Goal: Navigation & Orientation: Find specific page/section

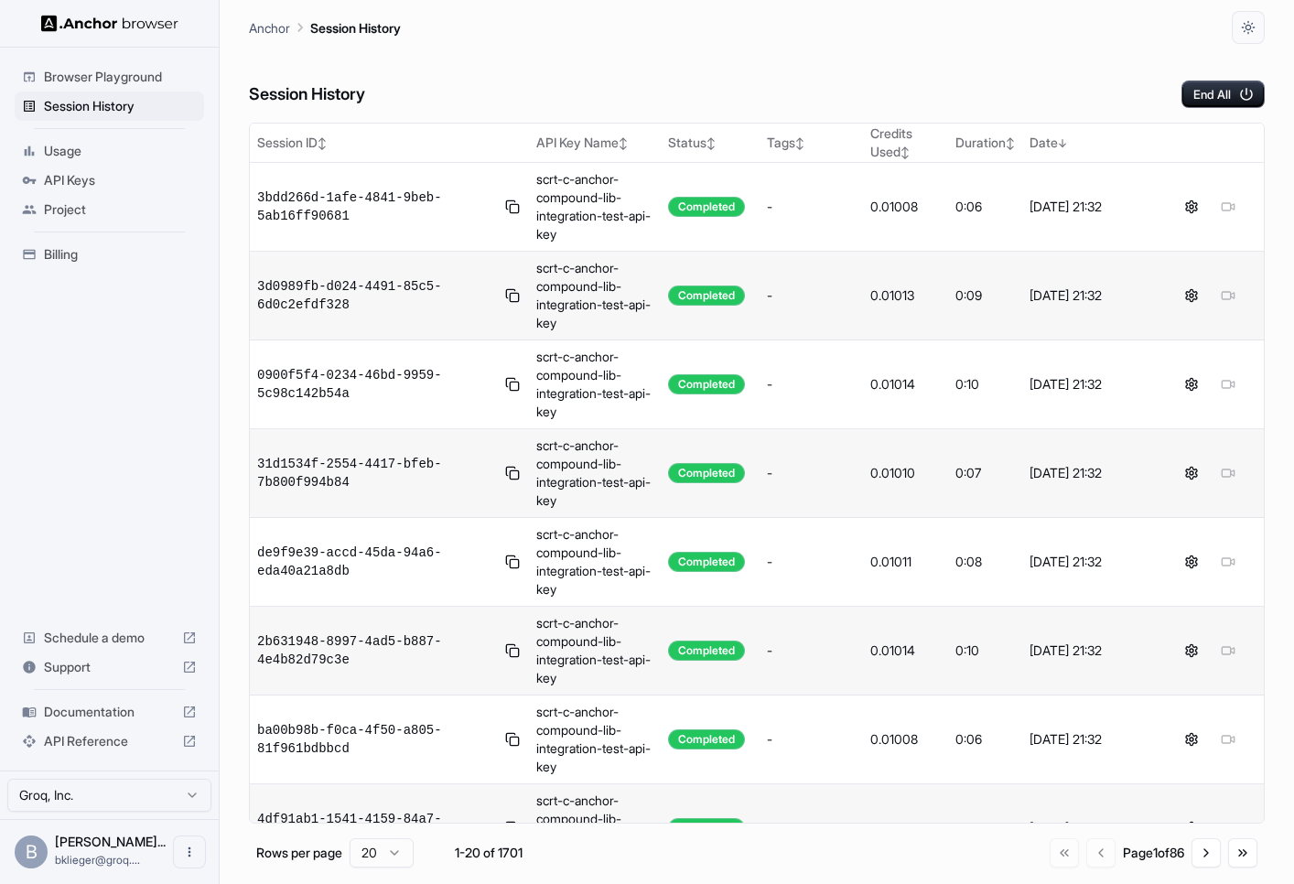
click at [108, 149] on span "Usage" at bounding box center [120, 151] width 153 height 18
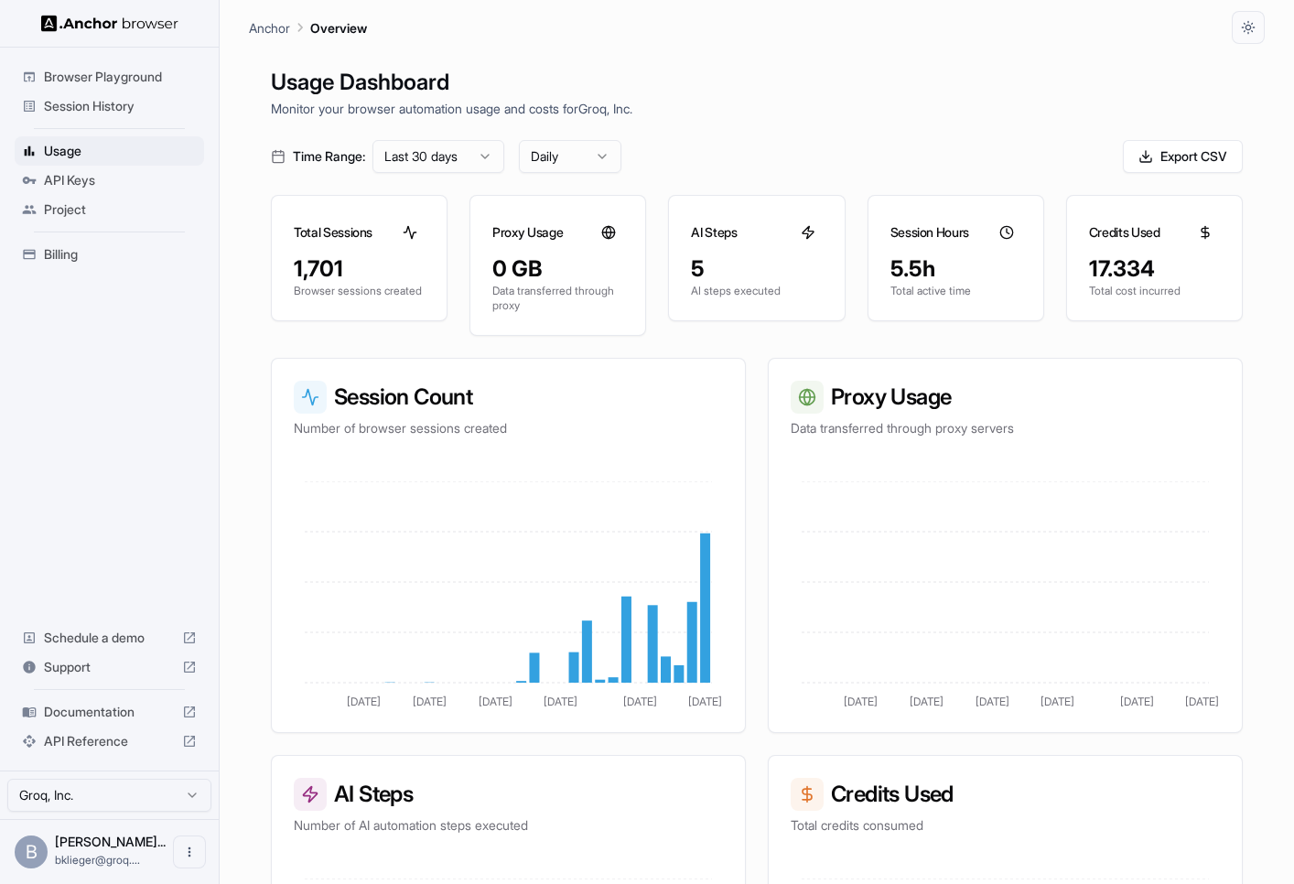
click at [92, 108] on span "Session History" at bounding box center [120, 106] width 153 height 18
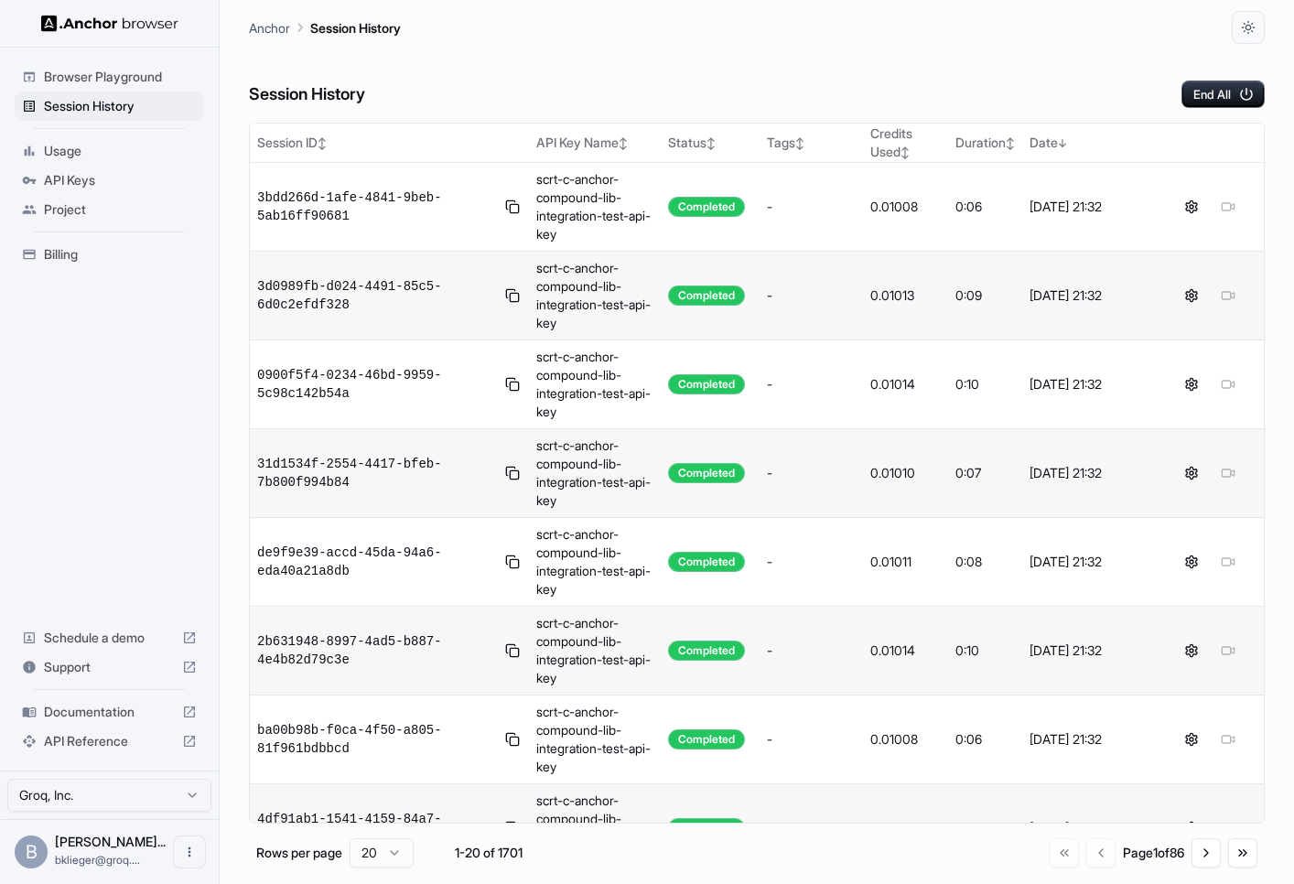
click at [84, 157] on span "Usage" at bounding box center [120, 151] width 153 height 18
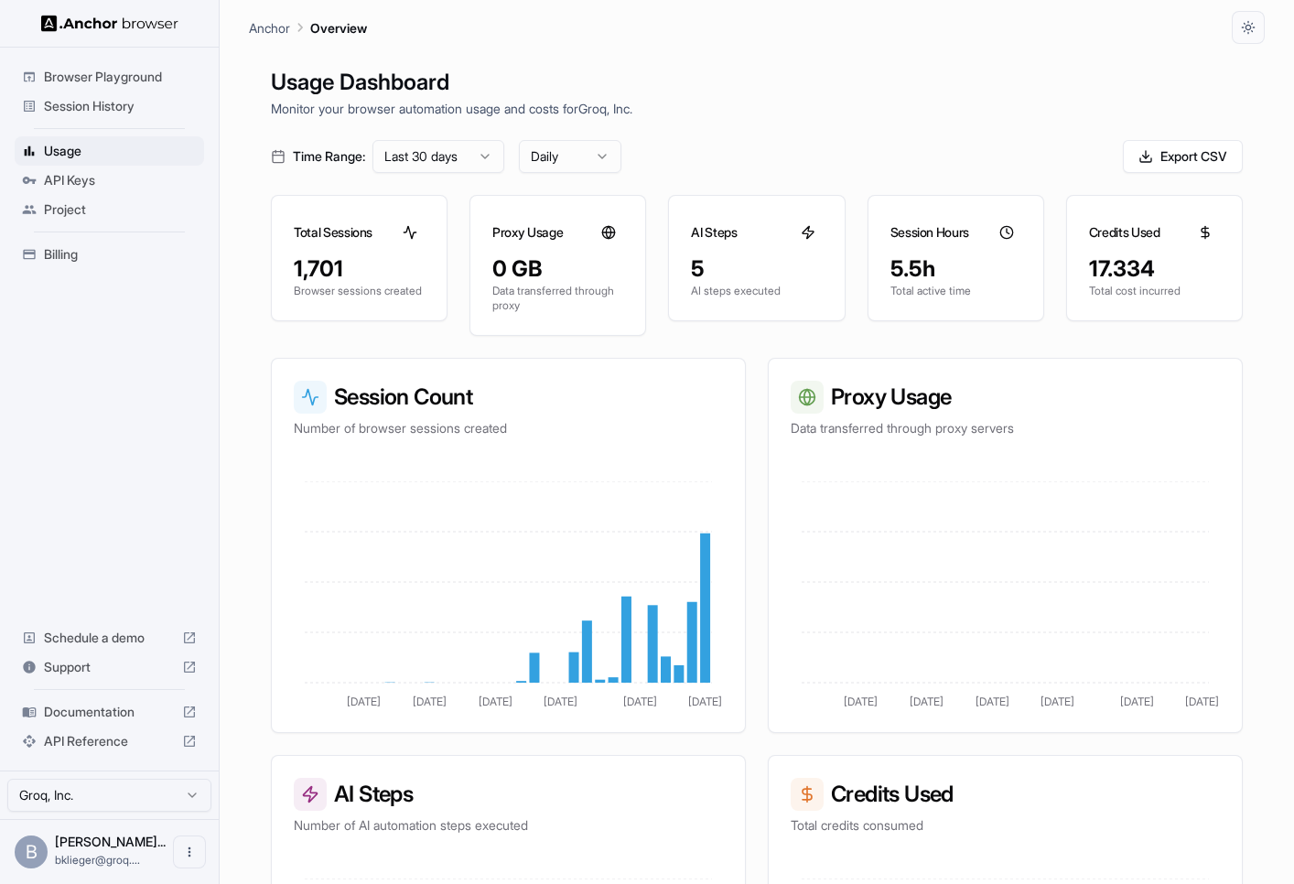
click at [102, 104] on span "Session History" at bounding box center [120, 106] width 153 height 18
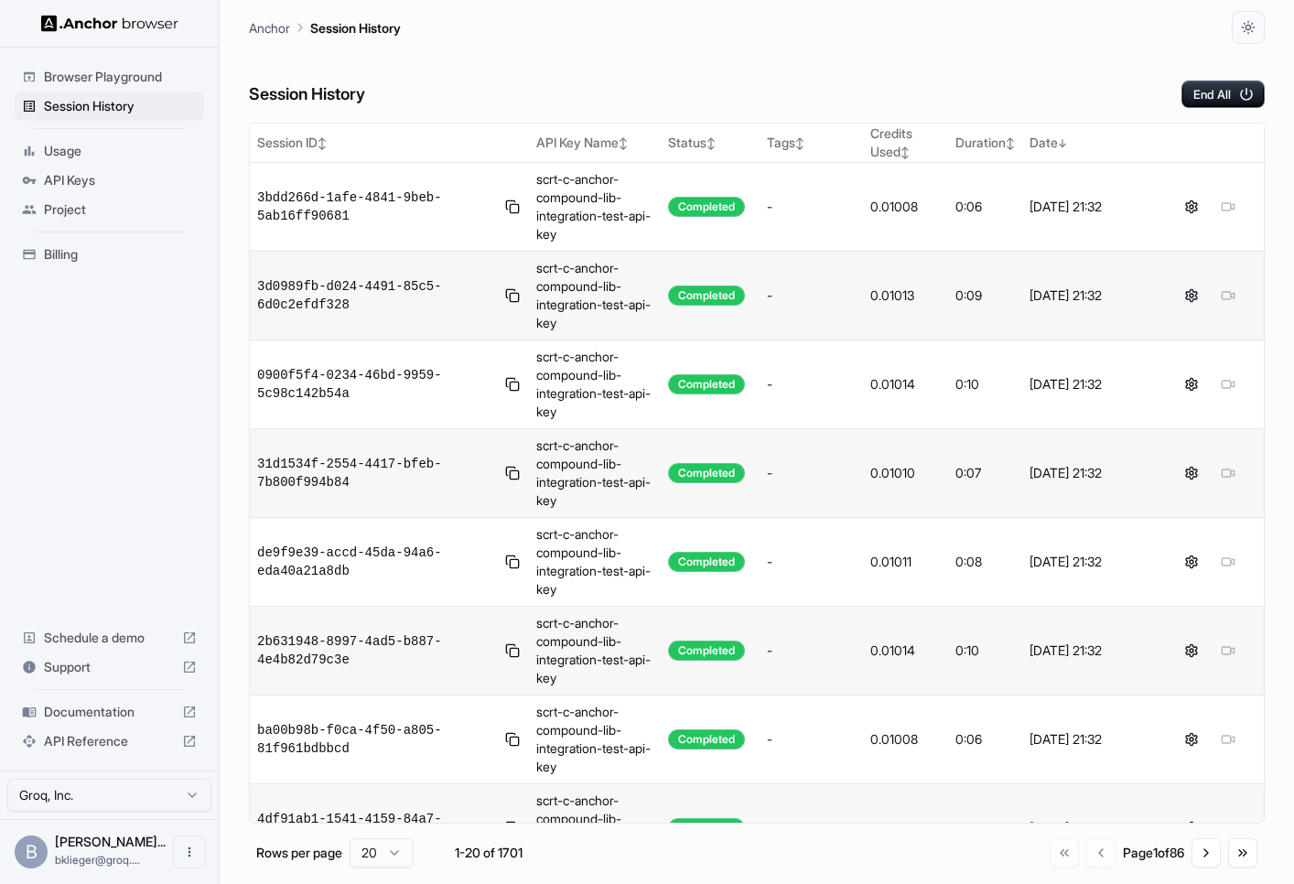
click at [138, 128] on ul "Browser Playground Session History Usage API Keys Project Billing" at bounding box center [109, 165] width 204 height 221
click at [138, 144] on span "Usage" at bounding box center [120, 151] width 153 height 18
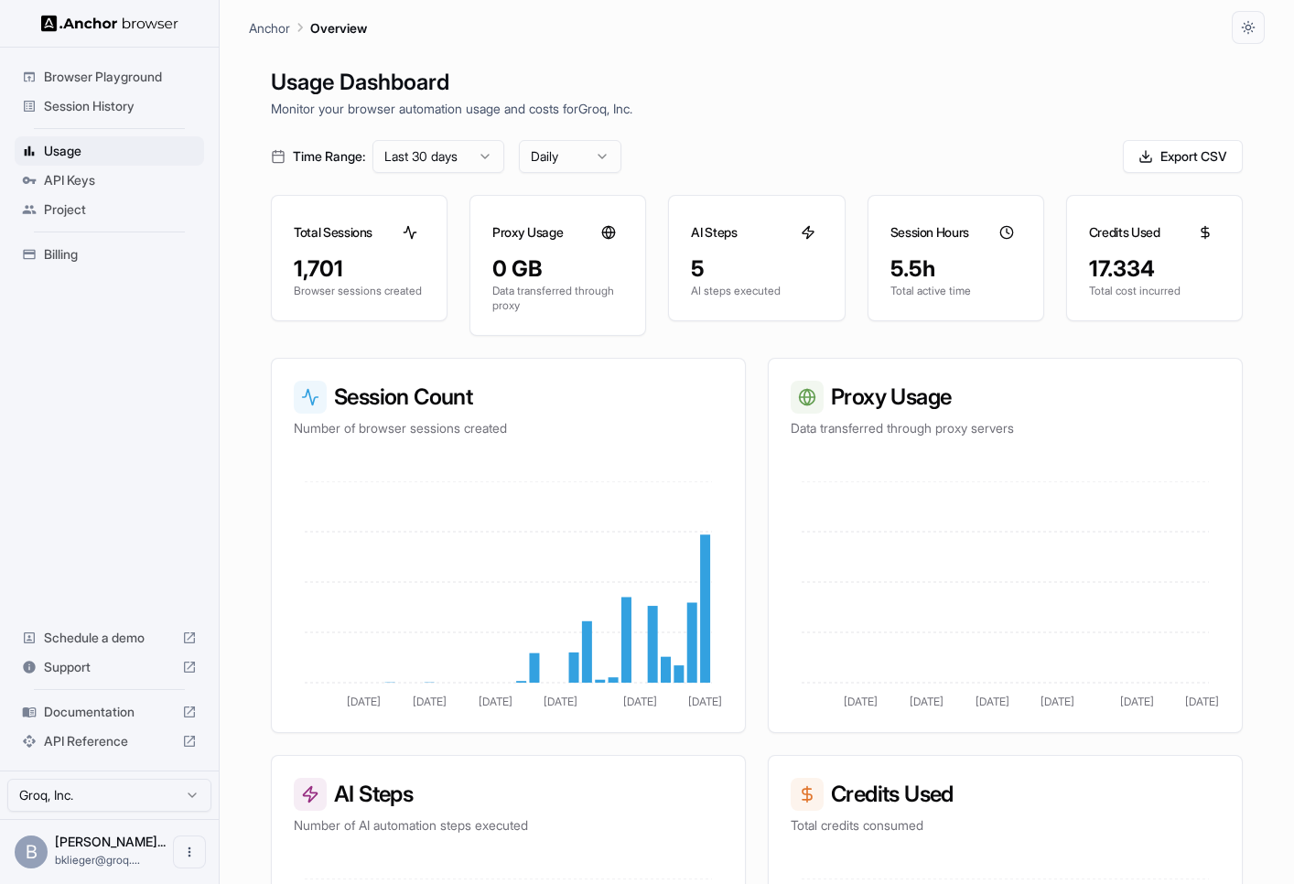
click at [101, 253] on span "Billing" at bounding box center [120, 254] width 153 height 18
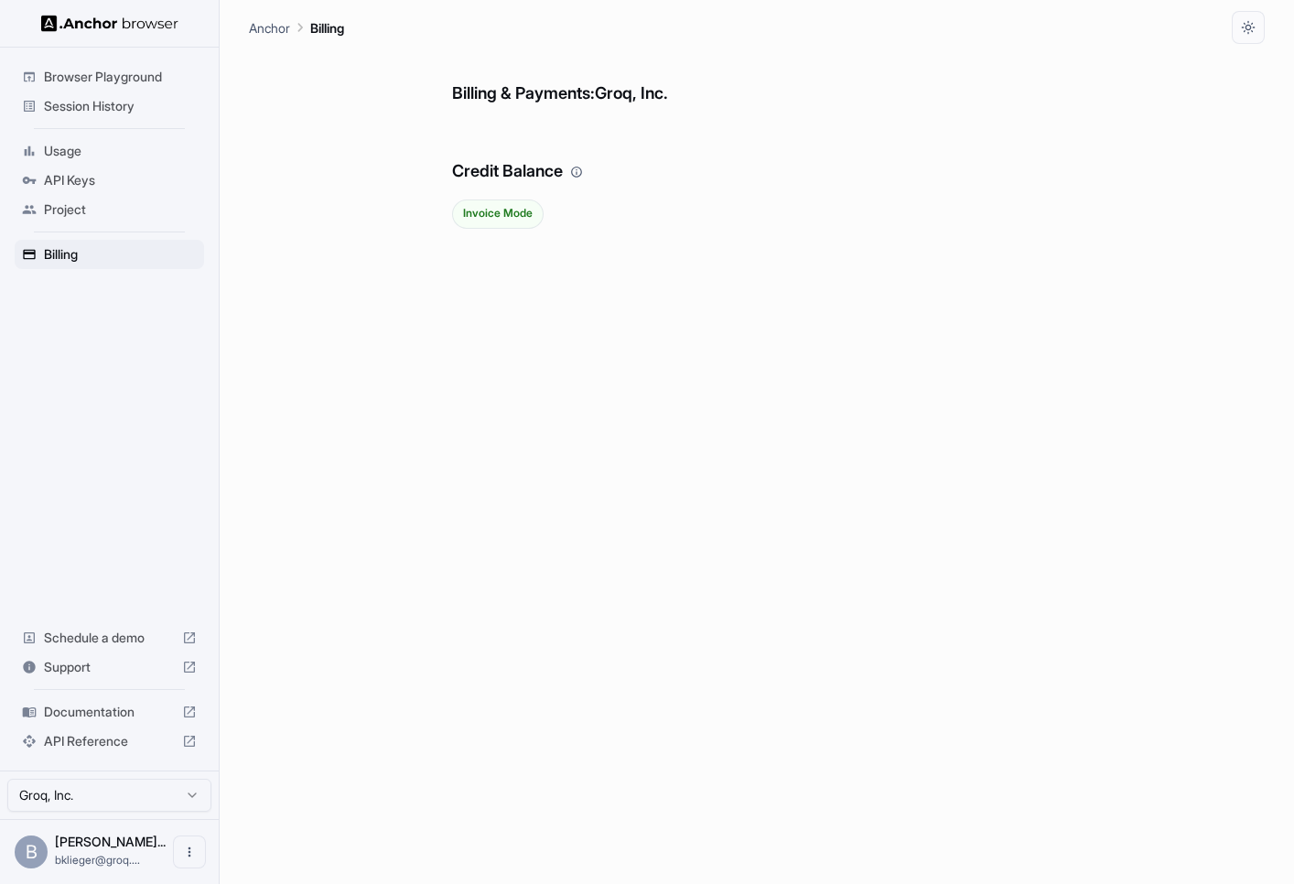
click at [119, 156] on span "Usage" at bounding box center [120, 151] width 153 height 18
